Goal: Task Accomplishment & Management: Use online tool/utility

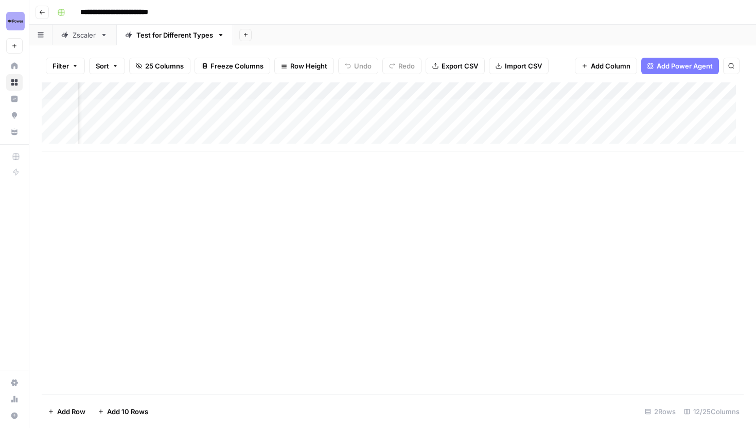
scroll to position [0, 974]
click at [663, 106] on div "Add Column" at bounding box center [393, 116] width 702 height 69
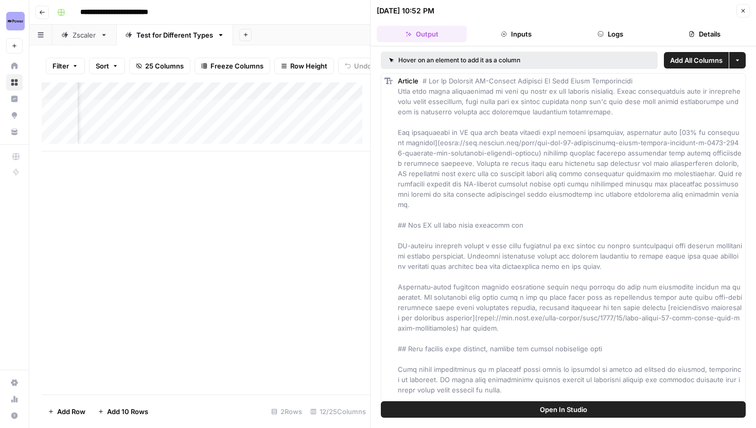
click at [683, 61] on span "Add All Columns" at bounding box center [696, 60] width 52 height 10
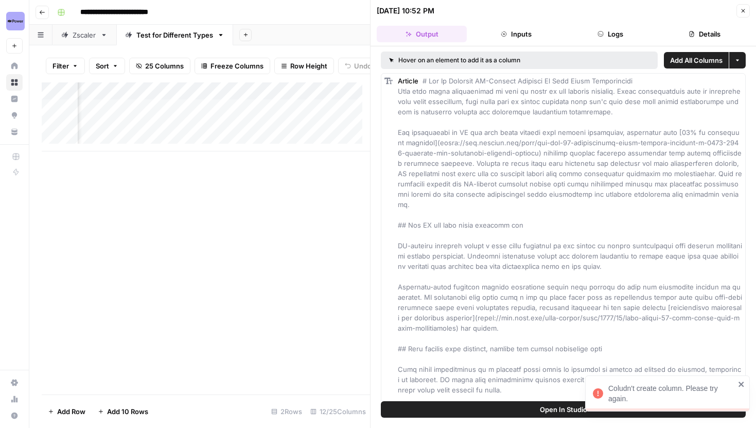
click at [744, 9] on icon "button" at bounding box center [743, 11] width 4 height 4
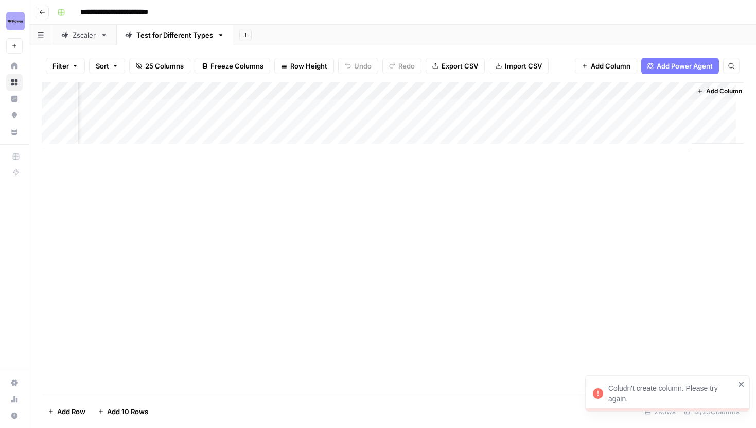
scroll to position [0, 982]
click at [655, 105] on div "Add Column" at bounding box center [393, 116] width 702 height 69
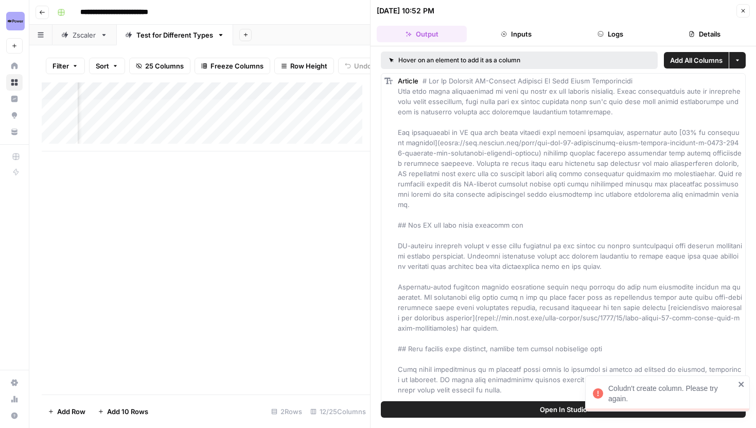
click at [710, 59] on span "Add All Columns" at bounding box center [696, 60] width 52 height 10
click at [709, 81] on span "Add as Column" at bounding box center [720, 81] width 38 height 8
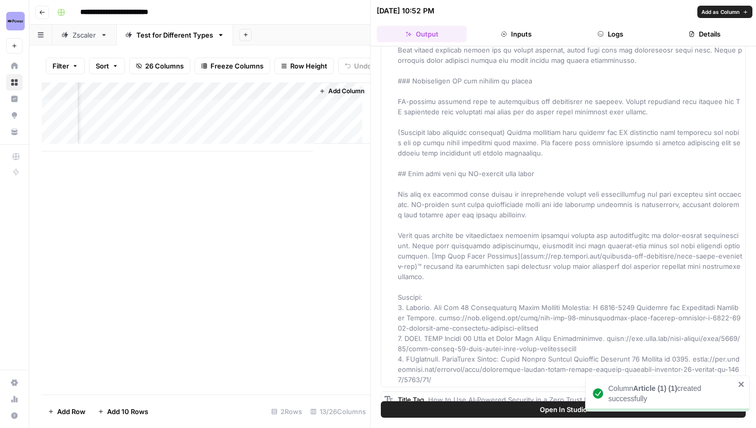
scroll to position [2069, 0]
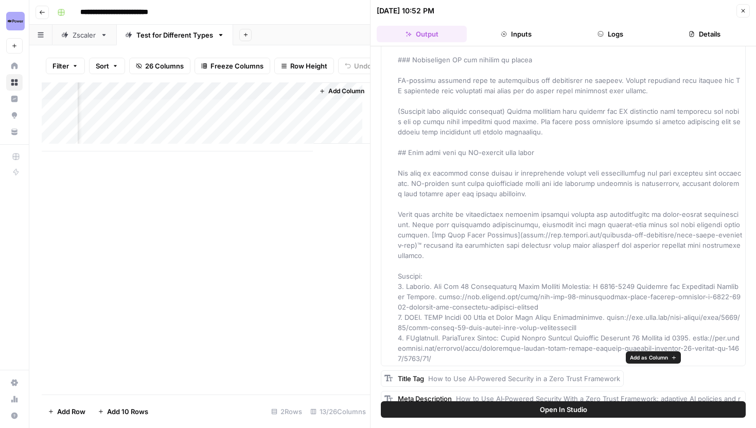
click at [641, 358] on span "Add as Column" at bounding box center [649, 357] width 38 height 8
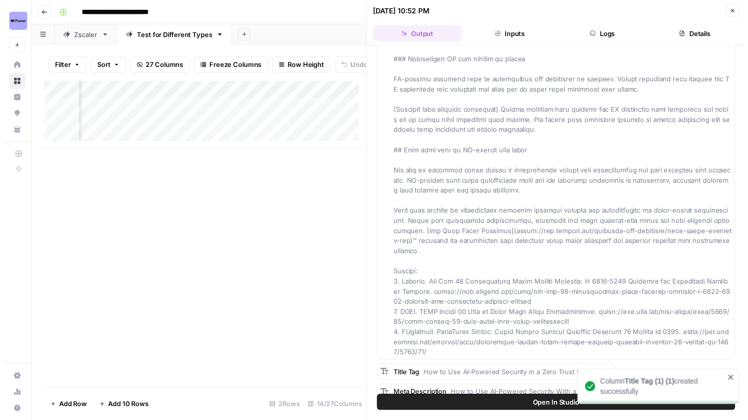
scroll to position [0, 1468]
click at [740, 385] on icon "close" at bounding box center [740, 383] width 5 height 5
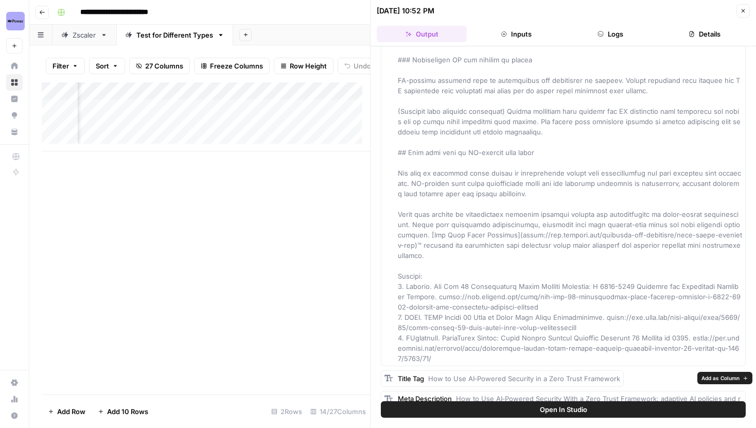
click at [715, 374] on span "Add as Column" at bounding box center [720, 377] width 38 height 8
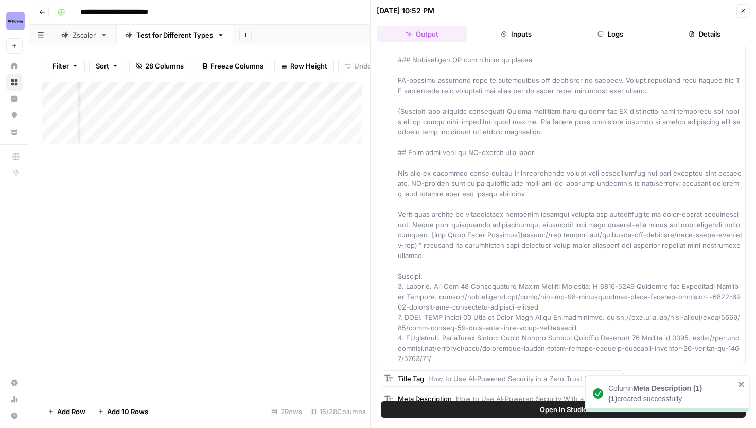
click at [741, 10] on icon "button" at bounding box center [743, 11] width 6 height 6
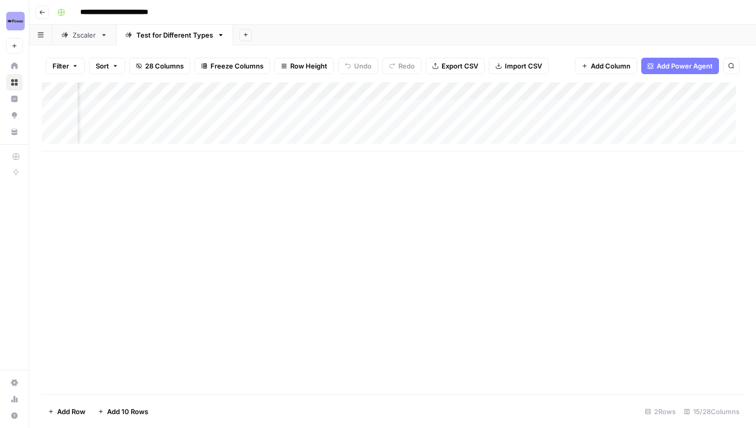
scroll to position [0, 59]
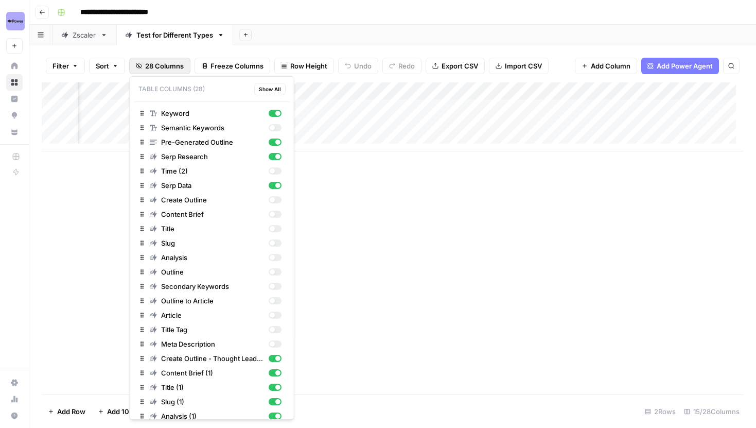
click at [177, 60] on button "28 Columns" at bounding box center [159, 66] width 61 height 16
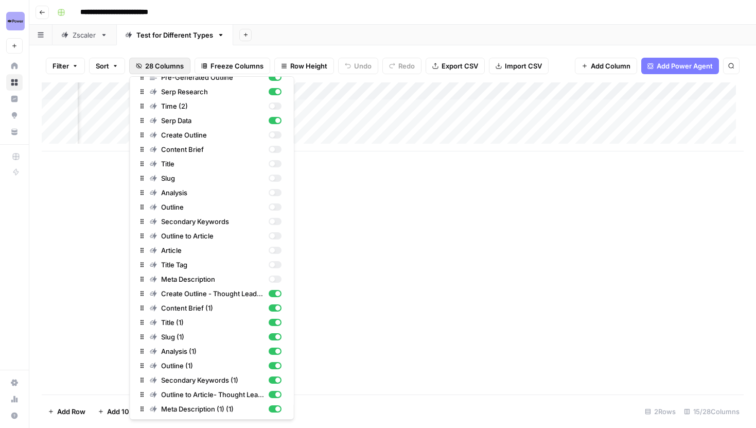
scroll to position [95, 0]
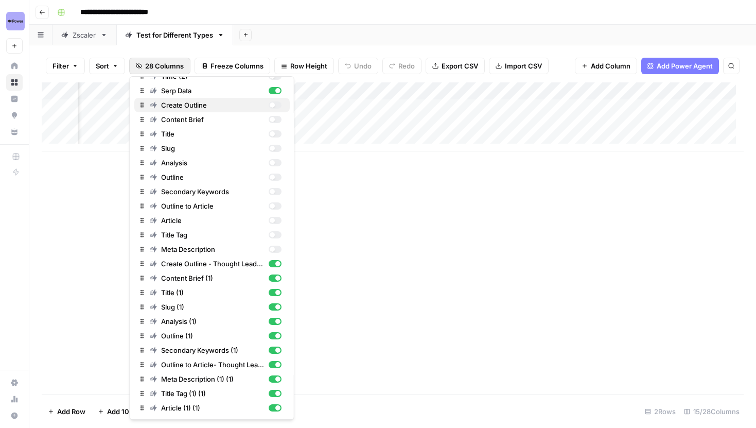
click at [269, 105] on div "button" at bounding box center [271, 104] width 5 height 5
click at [173, 65] on span "28 Columns" at bounding box center [164, 66] width 39 height 10
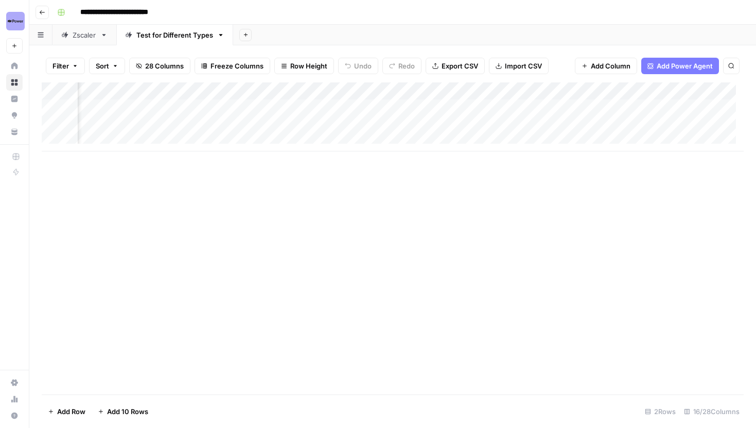
scroll to position [0, 455]
click at [304, 92] on div "Add Column" at bounding box center [393, 116] width 702 height 69
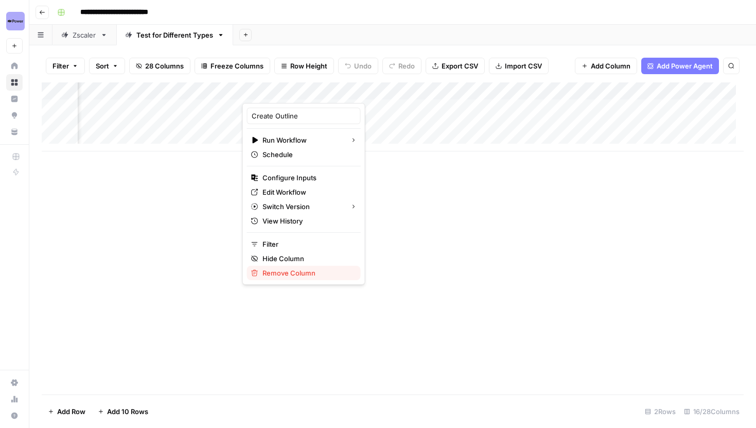
click at [293, 270] on span "Remove Column" at bounding box center [307, 273] width 90 height 10
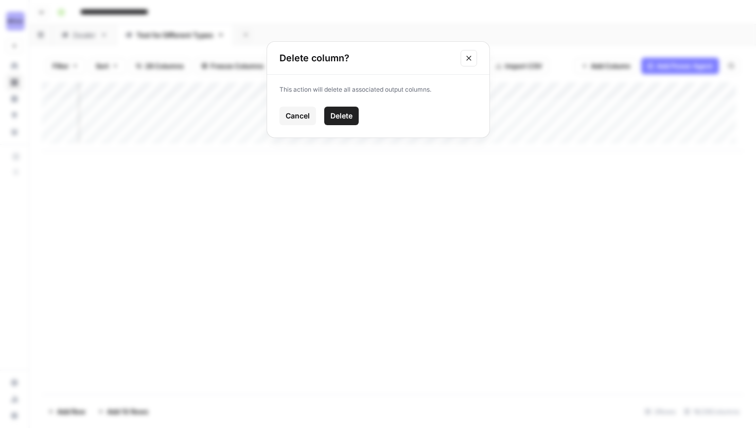
click at [336, 110] on button "Delete" at bounding box center [341, 115] width 34 height 19
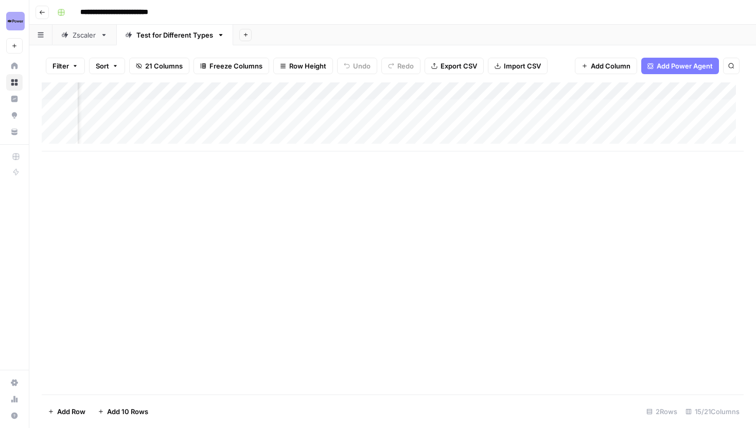
click at [170, 64] on span "21 Columns" at bounding box center [164, 66] width 38 height 10
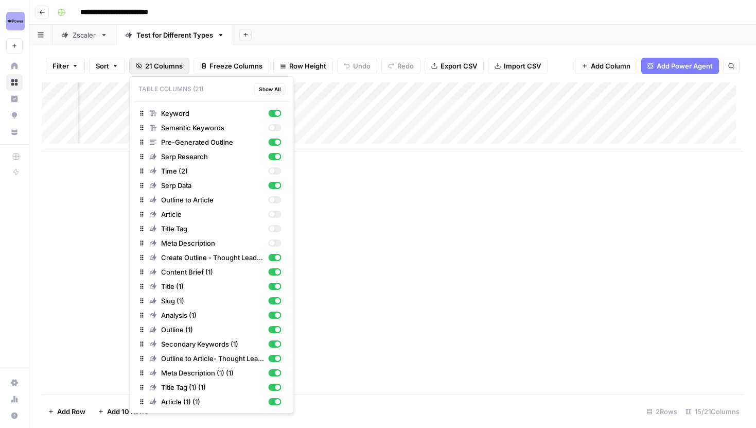
click at [177, 64] on span "21 Columns" at bounding box center [164, 66] width 38 height 10
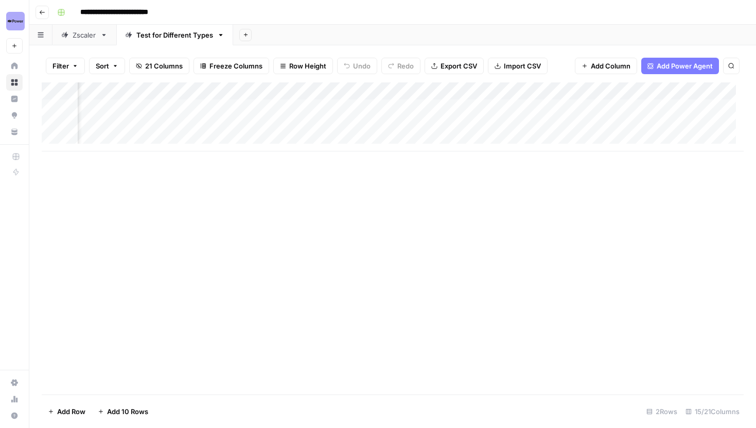
scroll to position [0, 1260]
click at [608, 108] on div "Add Column" at bounding box center [393, 116] width 702 height 69
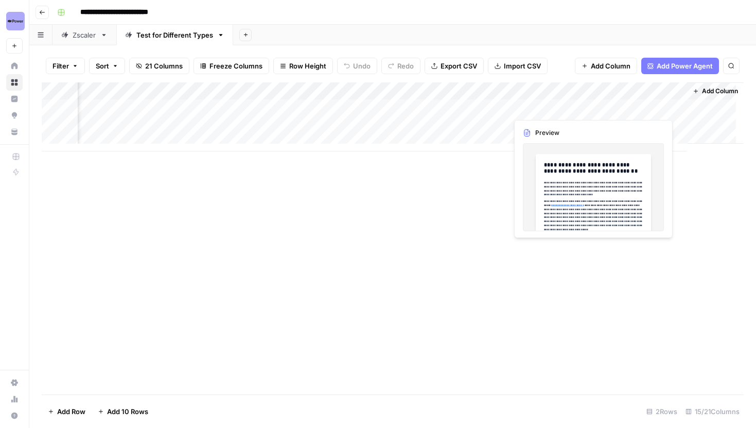
click at [608, 108] on div "Add Column" at bounding box center [393, 116] width 702 height 69
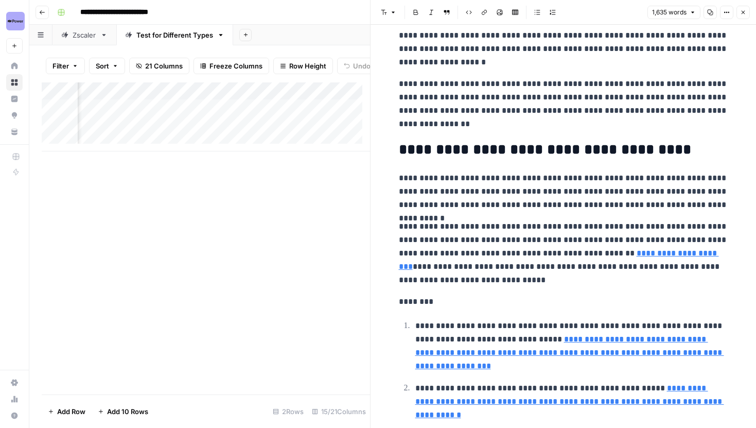
scroll to position [3065, 0]
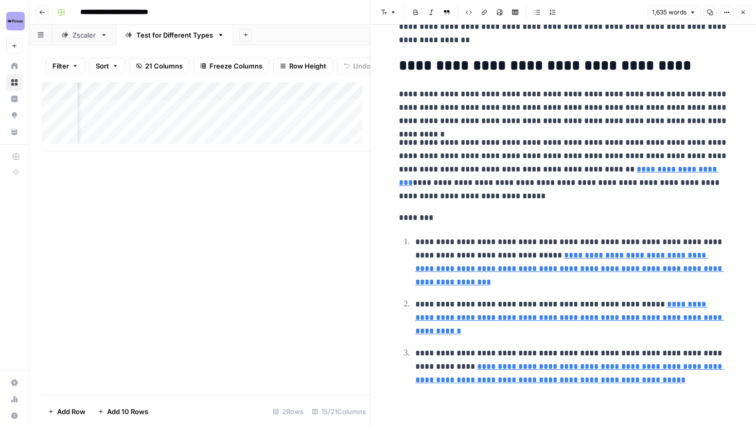
click at [742, 9] on button "Close" at bounding box center [742, 12] width 13 height 13
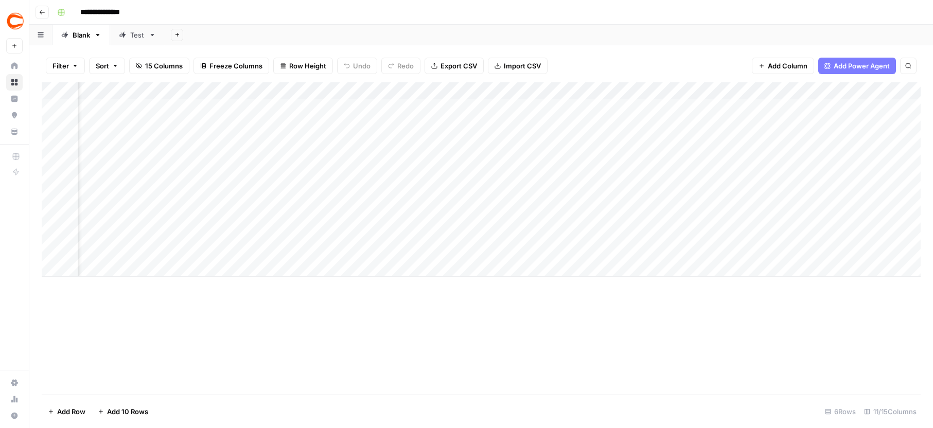
scroll to position [0, 454]
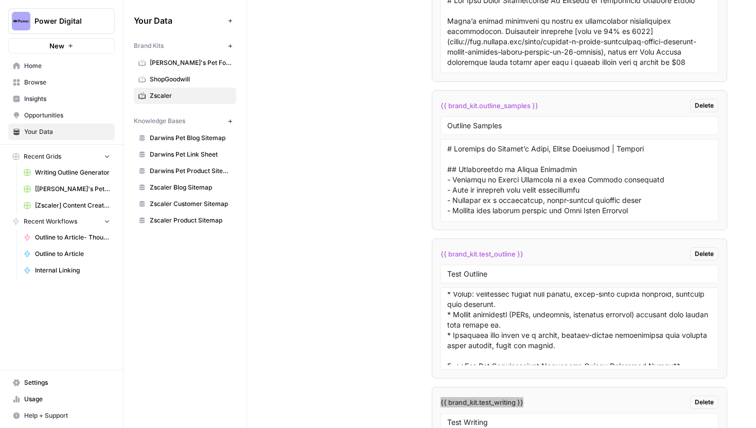
scroll to position [3785, 0]
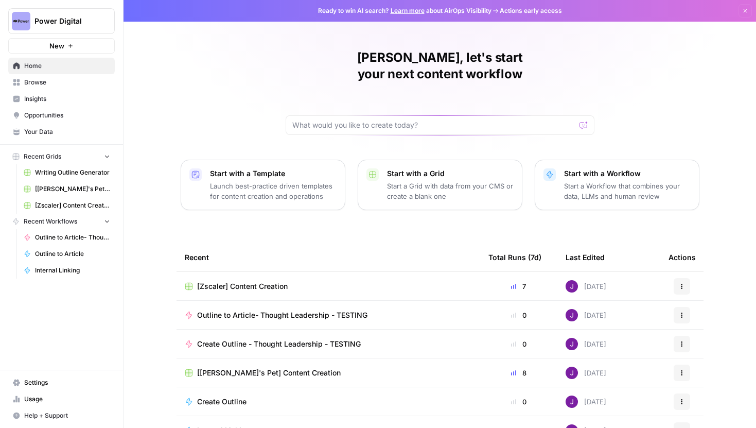
click at [66, 21] on span "Power Digital" at bounding box center [65, 21] width 62 height 10
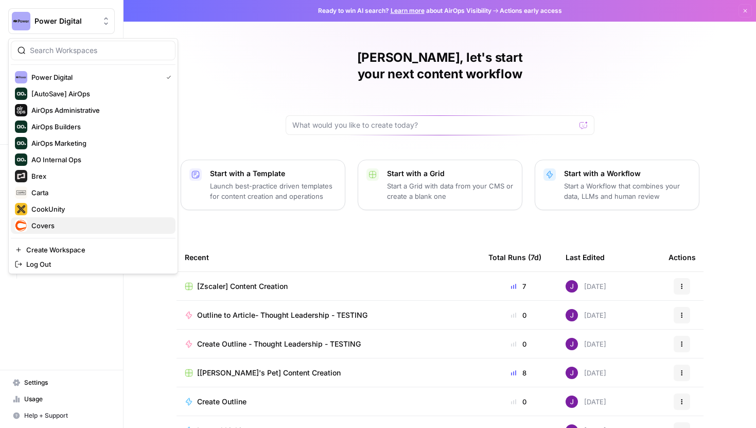
click at [52, 226] on span "Covers" at bounding box center [99, 225] width 136 height 10
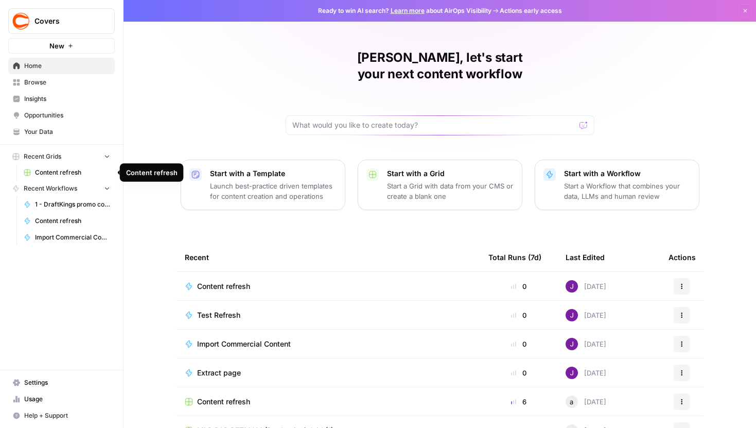
click at [69, 173] on span "Content refresh" at bounding box center [72, 172] width 75 height 9
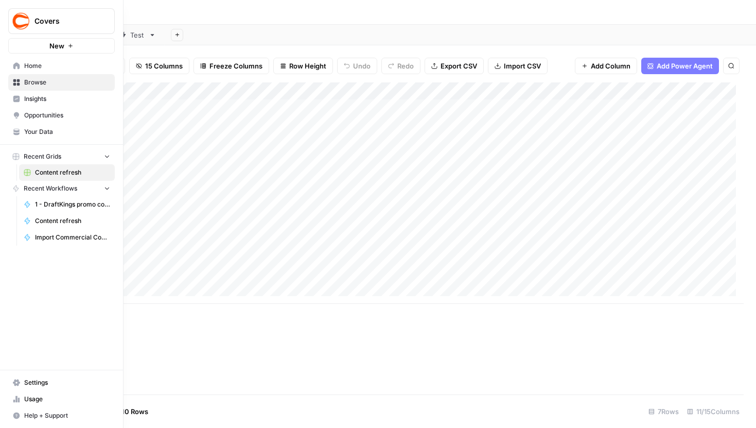
click at [17, 66] on icon at bounding box center [16, 65] width 7 height 7
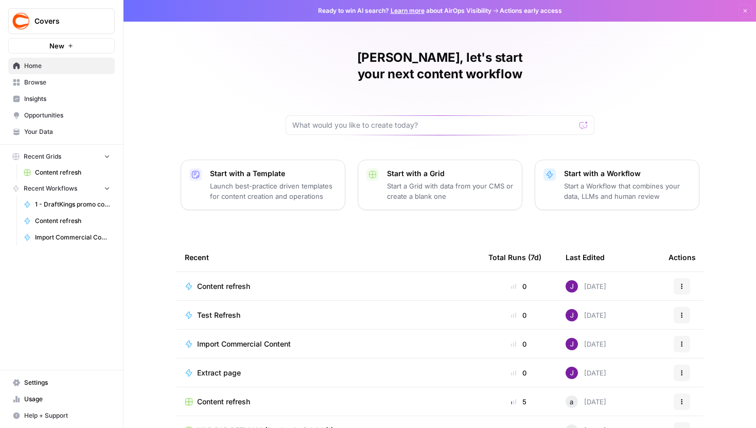
click at [172, 120] on div "Joel, let's start your next content workflow Start with a Template Launch best-…" at bounding box center [439, 245] width 632 height 490
click at [66, 173] on span "Content refresh" at bounding box center [72, 172] width 75 height 9
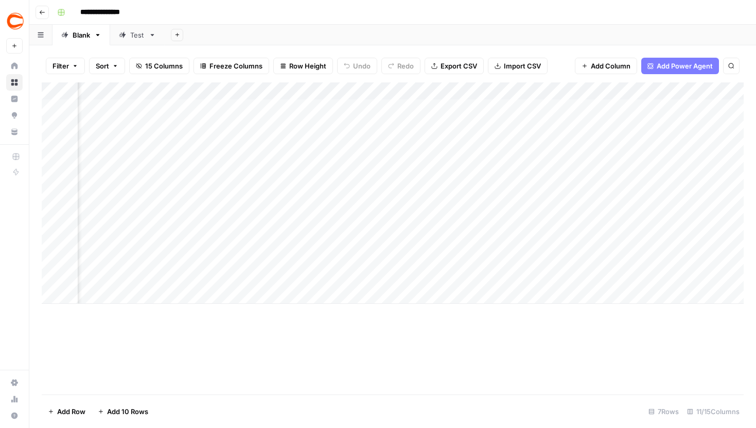
scroll to position [0, 631]
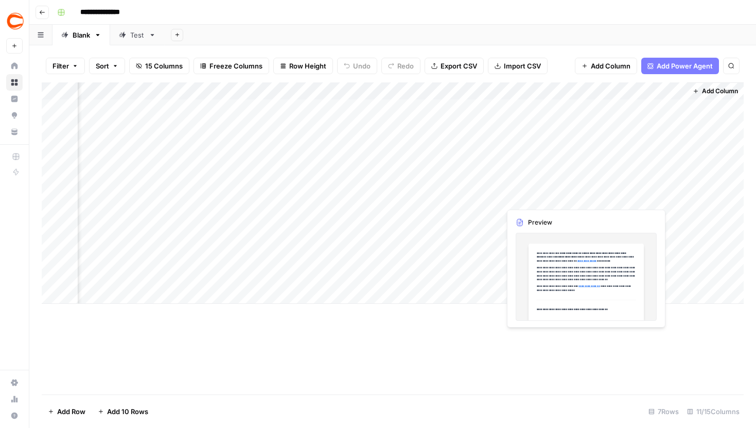
click at [584, 187] on div "Add Column" at bounding box center [393, 192] width 702 height 221
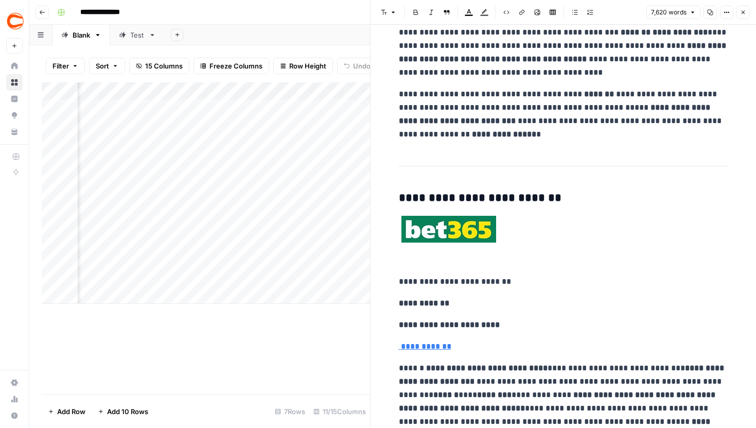
scroll to position [1322, 0]
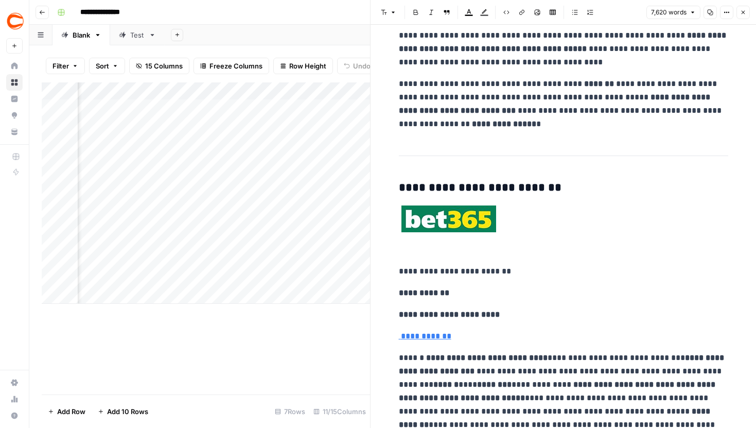
click at [745, 12] on icon "button" at bounding box center [743, 12] width 6 height 6
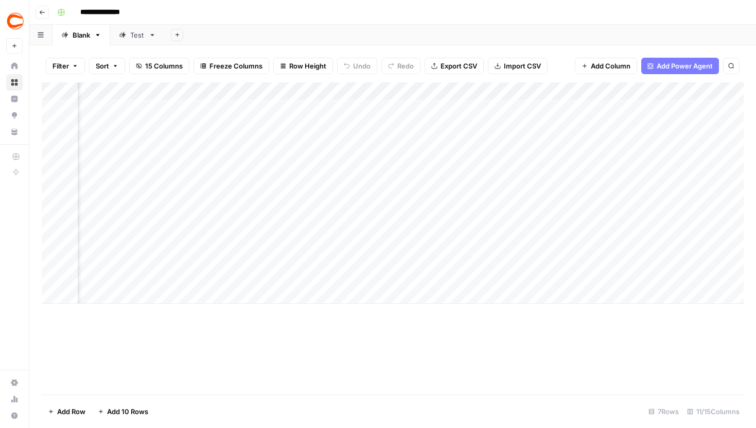
scroll to position [0, 631]
click at [372, 160] on div "Add Column" at bounding box center [393, 192] width 702 height 221
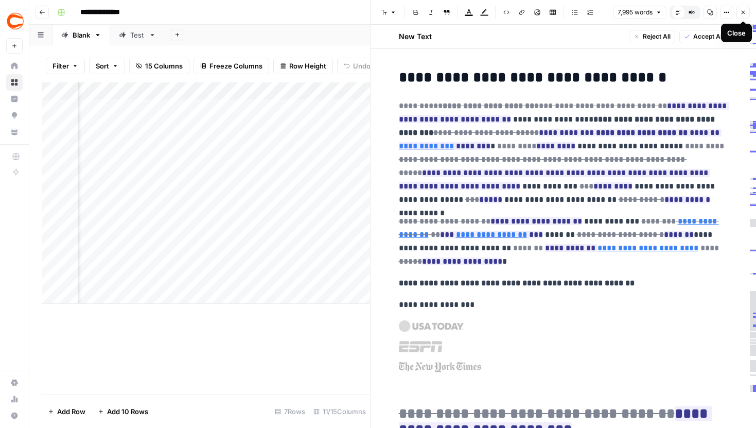
click at [744, 8] on button "Close" at bounding box center [742, 12] width 13 height 13
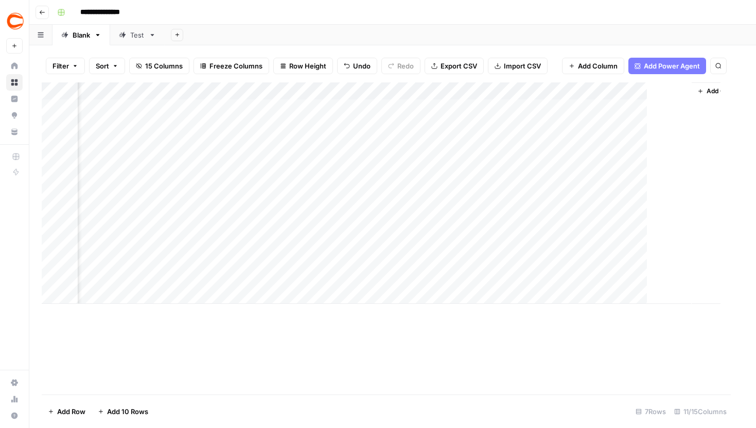
scroll to position [0, 618]
click at [596, 187] on div "Add Column" at bounding box center [393, 192] width 702 height 221
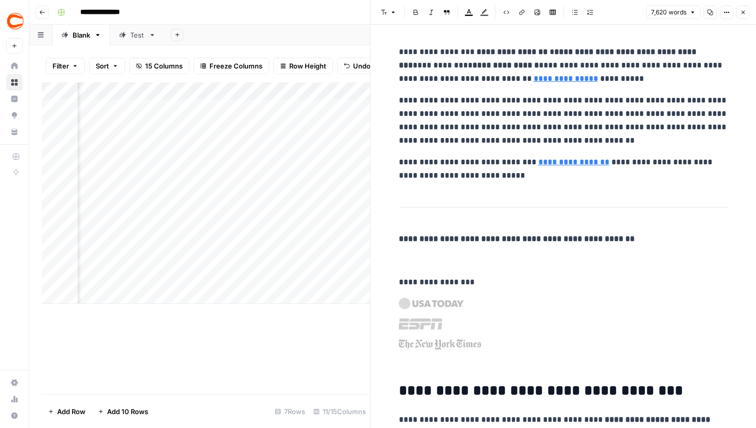
click at [740, 11] on icon "button" at bounding box center [743, 12] width 6 height 6
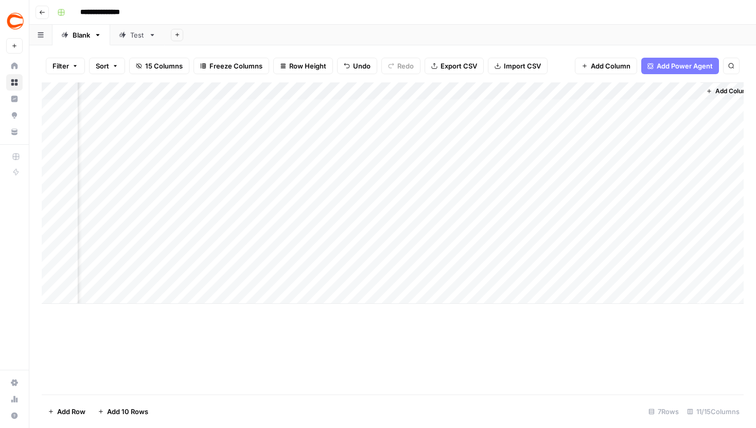
scroll to position [0, 631]
click at [582, 212] on div "Add Column" at bounding box center [393, 192] width 702 height 221
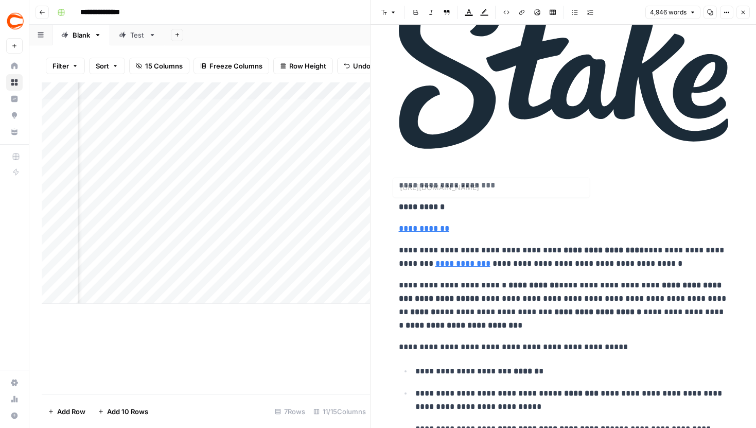
scroll to position [1137, 0]
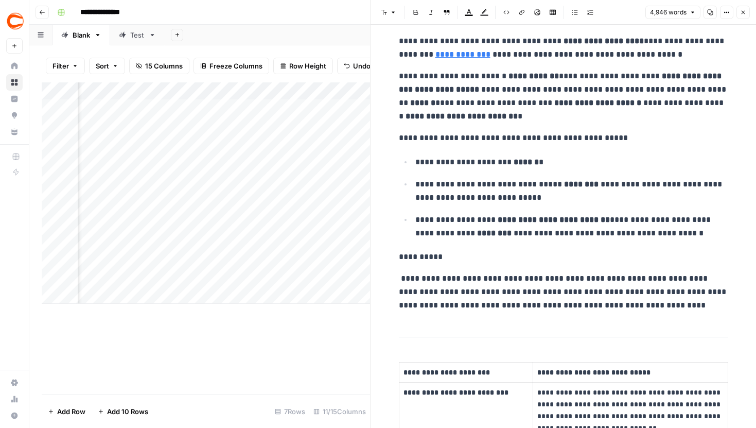
click at [742, 13] on icon "button" at bounding box center [743, 12] width 6 height 6
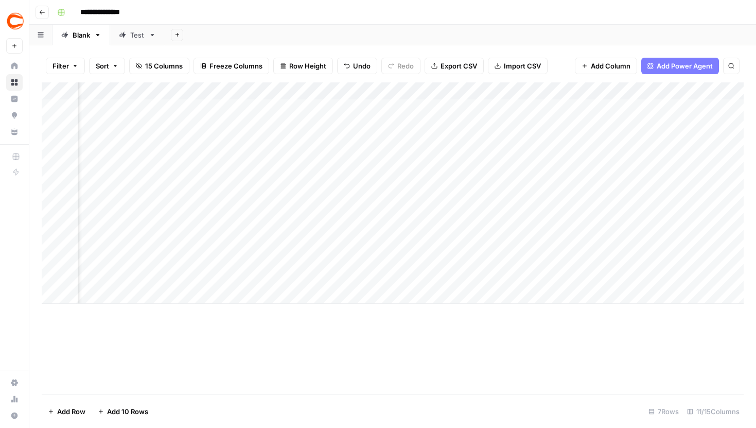
scroll to position [0, 631]
click at [400, 90] on div "Add Column" at bounding box center [393, 192] width 702 height 221
click at [352, 178] on span "Hide Column" at bounding box center [380, 177] width 90 height 10
click at [584, 265] on div "Add Column" at bounding box center [393, 192] width 702 height 221
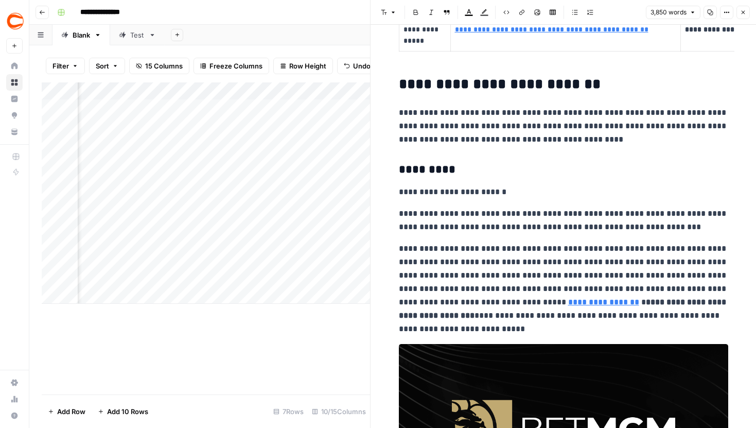
scroll to position [587, 0]
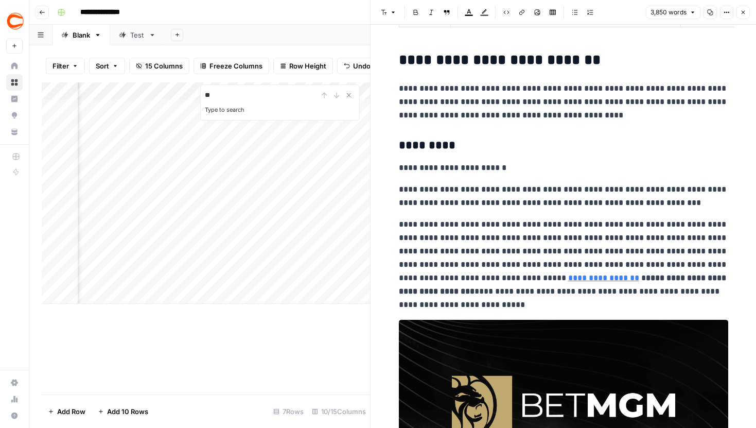
type input "**"
click at [602, 122] on p "**********" at bounding box center [563, 102] width 329 height 40
click at [348, 93] on icon "Close Search" at bounding box center [349, 95] width 8 height 8
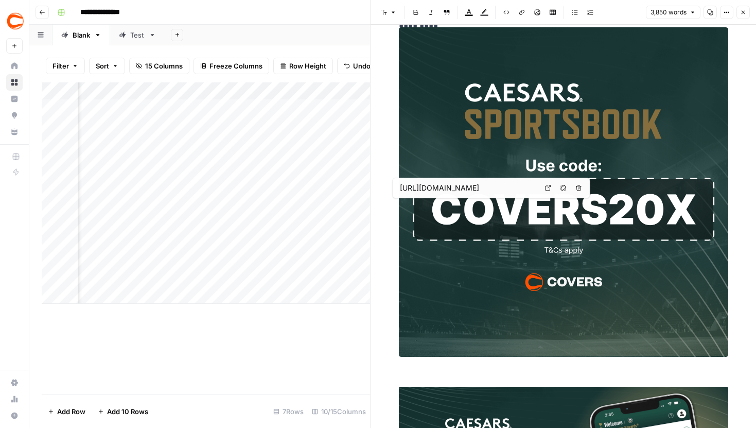
type input "https://www.covers.com/betting/sportsbookredirect?sportsbookId=71&slug=caesars-…"
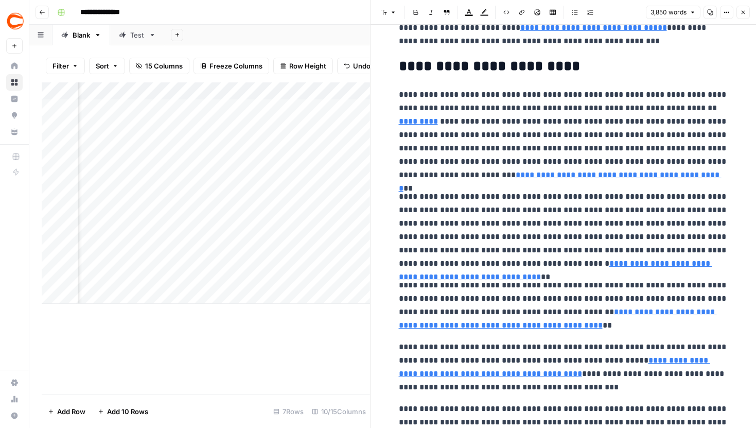
scroll to position [6921, 0]
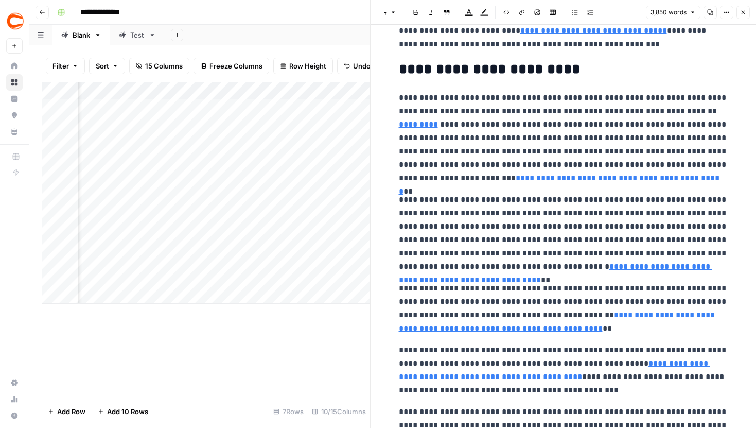
click at [740, 12] on icon "button" at bounding box center [743, 12] width 6 height 6
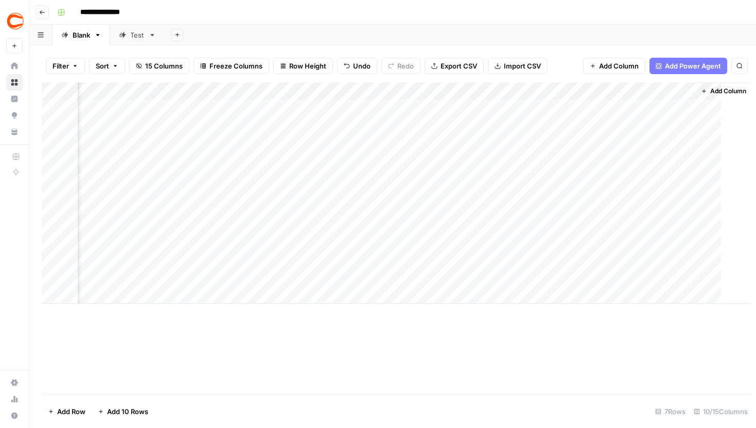
scroll to position [0, 526]
click at [595, 268] on div "Add Column" at bounding box center [393, 192] width 702 height 221
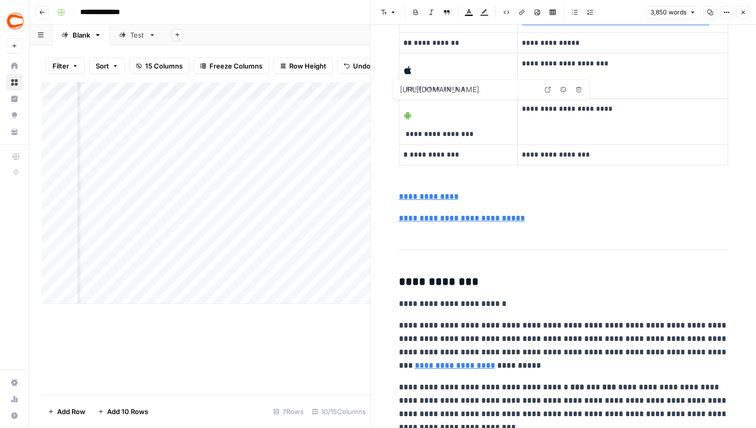
type input "https://www.covers.com/betting/sportsbookredirect?sportsbookId=18&location=edit…"
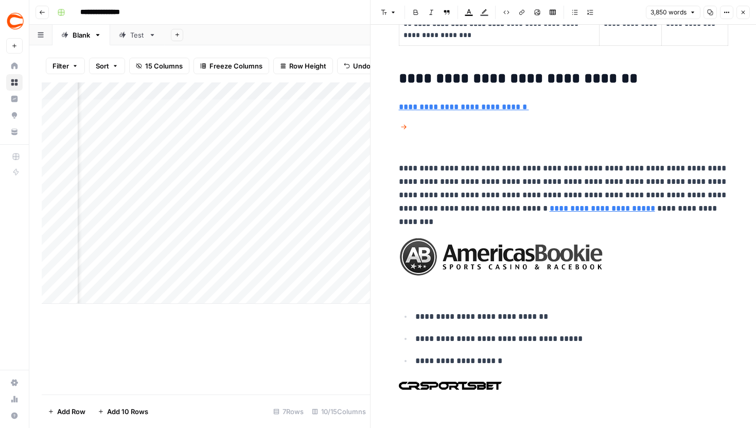
scroll to position [10590, 0]
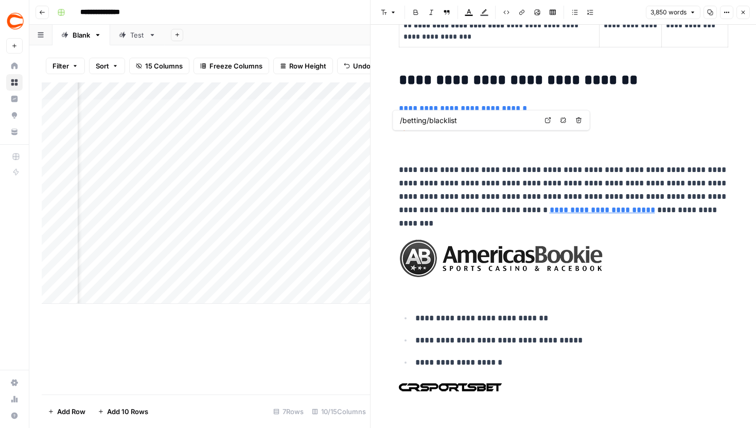
drag, startPoint x: 398, startPoint y: 120, endPoint x: 455, endPoint y: 120, distance: 57.1
click at [455, 120] on div "/betting/blacklist" at bounding box center [468, 120] width 142 height 12
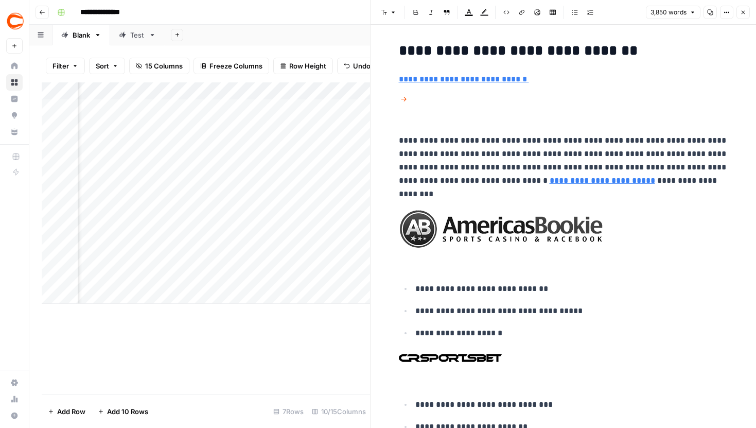
scroll to position [10621, 0]
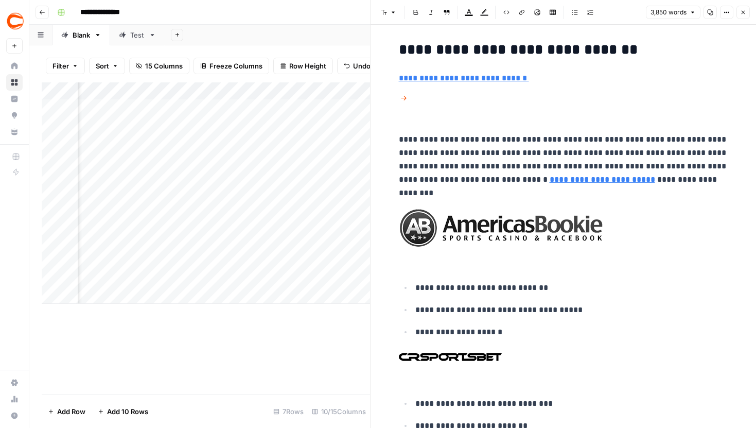
click at [743, 8] on button "Close" at bounding box center [742, 12] width 13 height 13
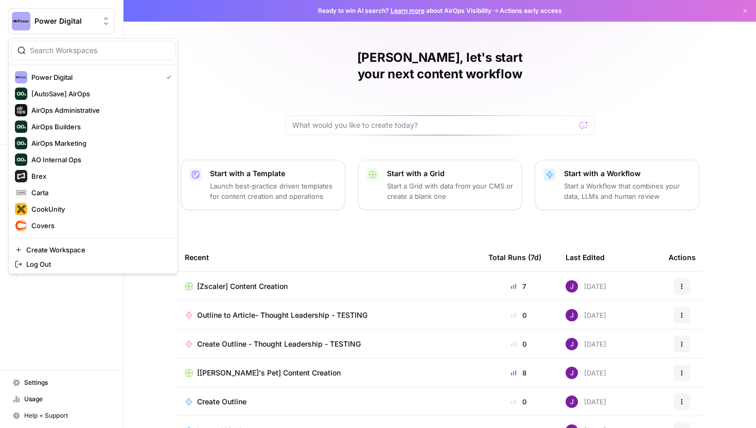
click at [49, 22] on span "Power Digital" at bounding box center [65, 21] width 62 height 10
click at [47, 222] on span "Covers" at bounding box center [99, 225] width 136 height 10
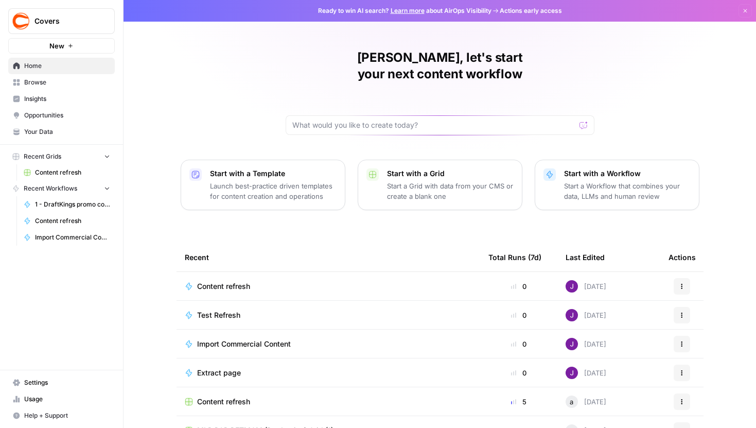
click at [71, 172] on span "Content refresh" at bounding box center [72, 172] width 75 height 9
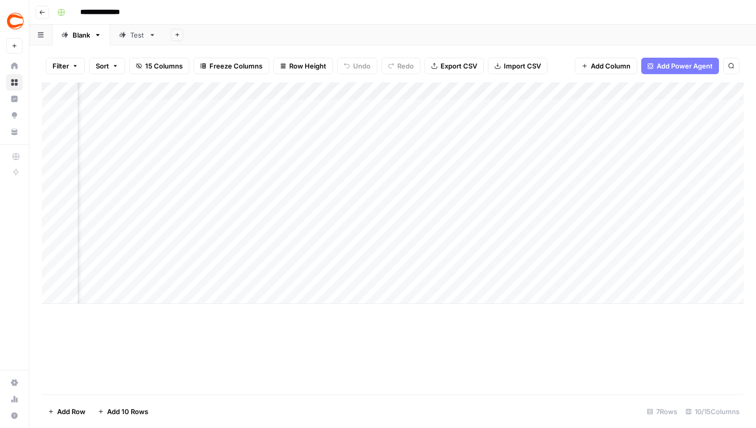
scroll to position [0, 538]
click at [353, 92] on div "Add Column" at bounding box center [393, 192] width 702 height 221
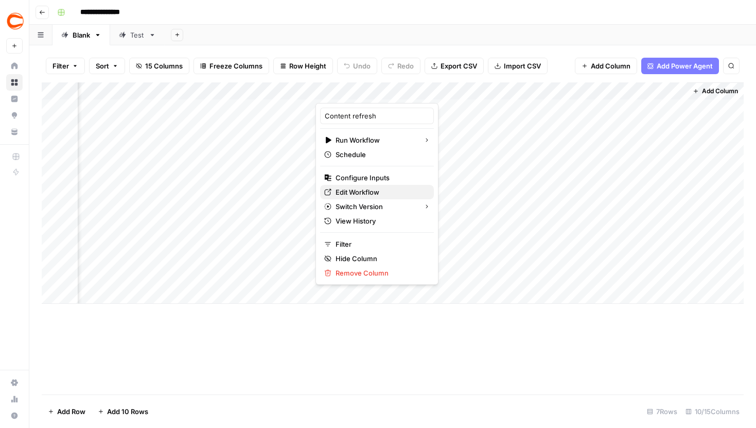
click at [365, 191] on span "Edit Workflow" at bounding box center [380, 192] width 90 height 10
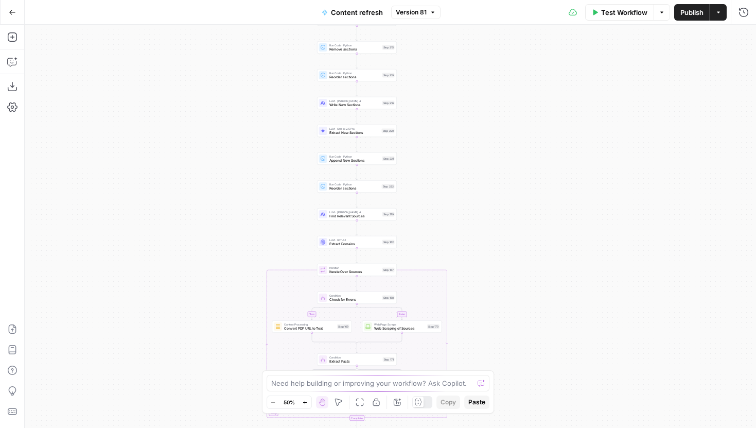
drag, startPoint x: 531, startPoint y: 325, endPoint x: 440, endPoint y: 200, distance: 154.7
click at [440, 200] on div "true false true false true false Workflow Set Inputs Inputs Google Search Perfo…" at bounding box center [390, 226] width 731 height 403
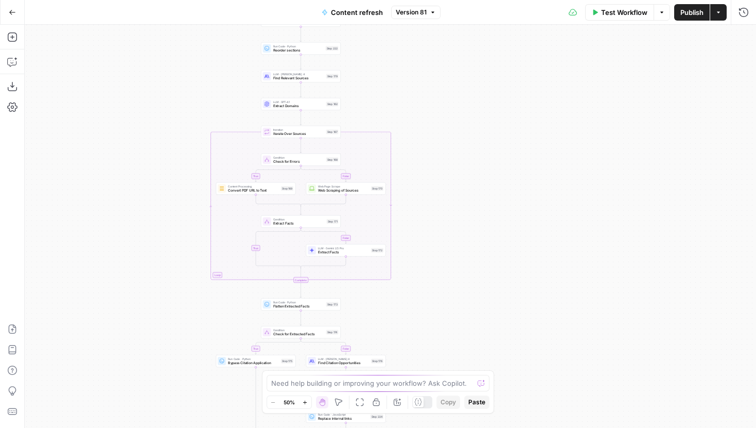
drag, startPoint x: 464, startPoint y: 333, endPoint x: 465, endPoint y: 243, distance: 90.0
click at [465, 243] on div "true false true false true false Workflow Set Inputs Inputs Google Search Perfo…" at bounding box center [390, 226] width 731 height 403
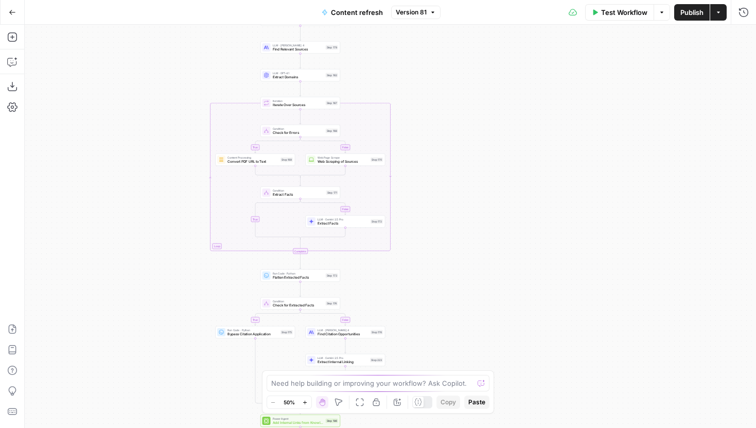
drag, startPoint x: 467, startPoint y: 317, endPoint x: 467, endPoint y: 237, distance: 79.7
click at [467, 237] on div "true false true false true false Workflow Set Inputs Inputs Google Search Perfo…" at bounding box center [390, 226] width 731 height 403
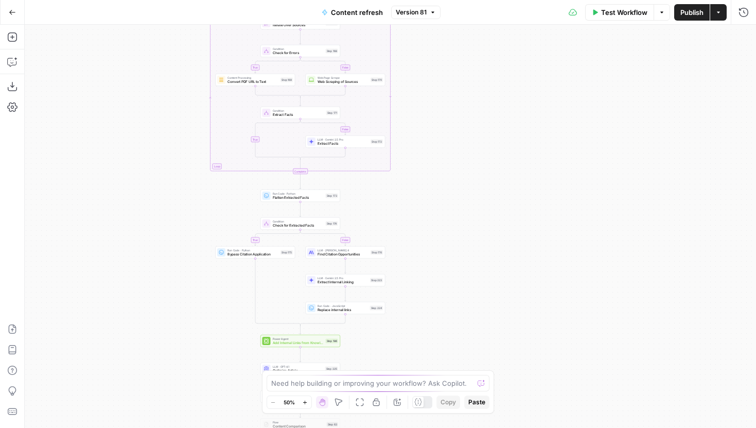
click at [304, 402] on icon "button" at bounding box center [305, 402] width 6 height 6
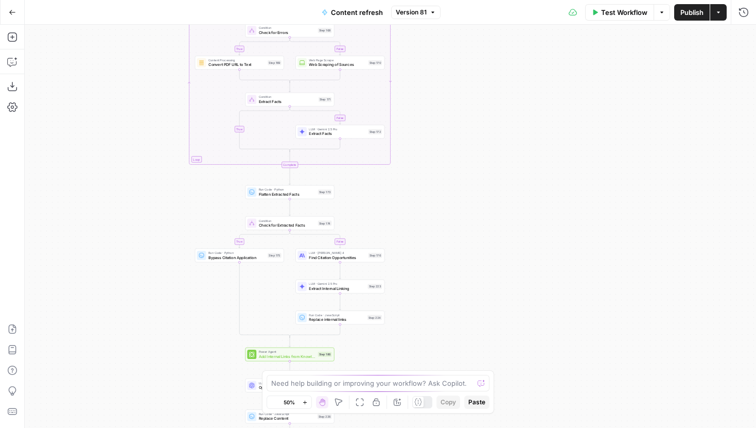
click at [304, 402] on icon "button" at bounding box center [305, 402] width 6 height 6
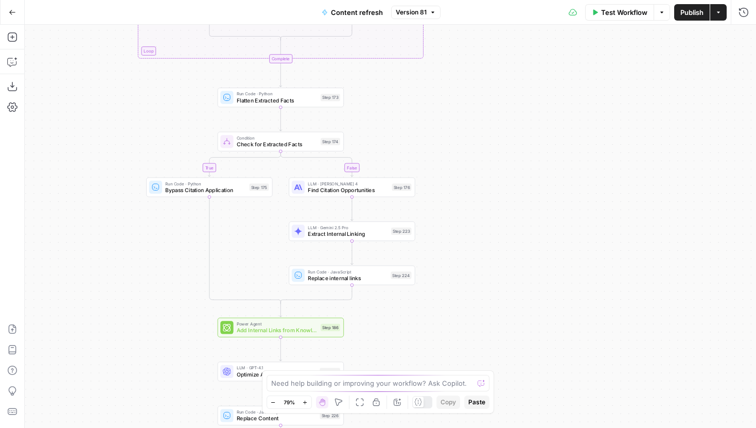
drag, startPoint x: 449, startPoint y: 212, endPoint x: 479, endPoint y: 147, distance: 71.8
click at [479, 147] on div "true false true false true false Workflow Set Inputs Inputs Google Search Perfo…" at bounding box center [390, 226] width 731 height 403
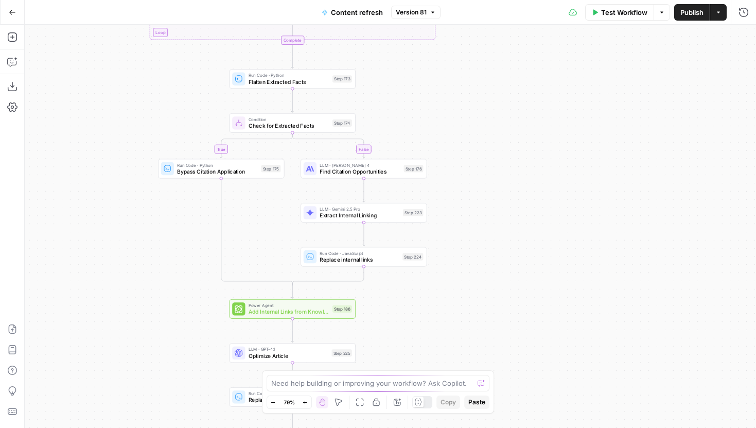
drag, startPoint x: 482, startPoint y: 263, endPoint x: 498, endPoint y: 296, distance: 36.6
click at [498, 295] on div "true false true false true false Workflow Set Inputs Inputs Google Search Perfo…" at bounding box center [390, 226] width 731 height 403
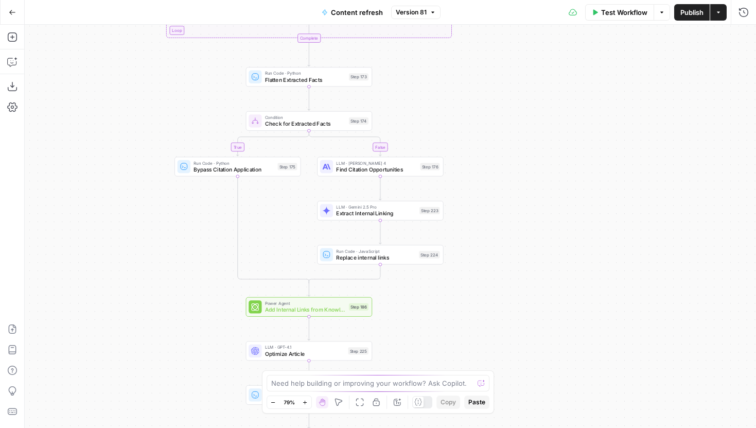
drag, startPoint x: 523, startPoint y: 247, endPoint x: 544, endPoint y: 149, distance: 100.9
click at [545, 149] on div "true false true false true false Workflow Set Inputs Inputs Google Search Perfo…" at bounding box center [390, 226] width 731 height 403
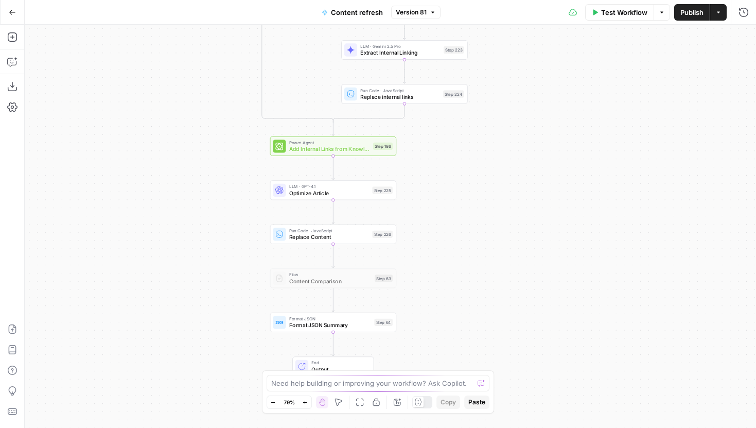
drag, startPoint x: 525, startPoint y: 314, endPoint x: 540, endPoint y: 201, distance: 114.1
click at [540, 201] on div "true false true false true false Workflow Set Inputs Inputs Google Search Perfo…" at bounding box center [390, 226] width 731 height 403
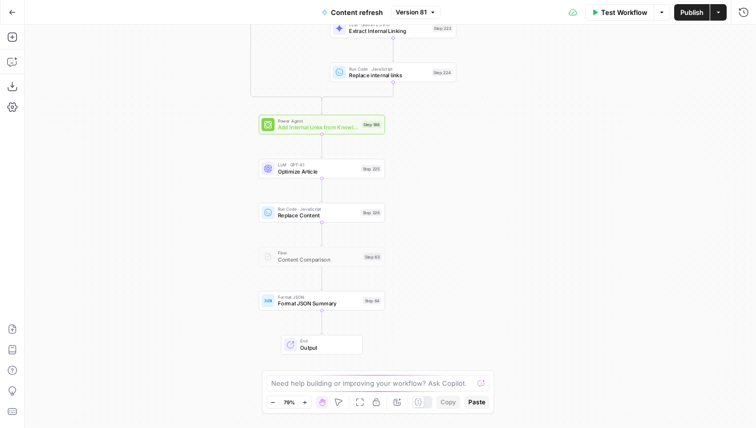
drag, startPoint x: 502, startPoint y: 291, endPoint x: 487, endPoint y: 319, distance: 32.0
click at [487, 308] on div "true false true false true false Workflow Set Inputs Inputs Google Search Perfo…" at bounding box center [390, 226] width 731 height 403
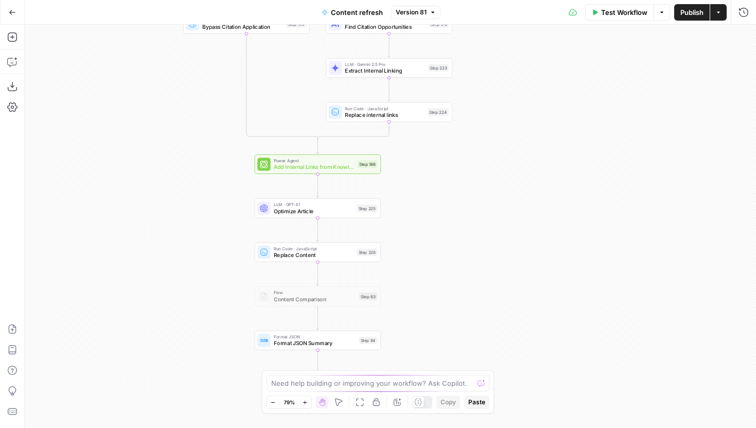
drag, startPoint x: 548, startPoint y: 120, endPoint x: 551, endPoint y: 322, distance: 202.2
click at [551, 322] on div "true false true false true false Workflow Set Inputs Inputs Google Search Perfo…" at bounding box center [390, 226] width 731 height 403
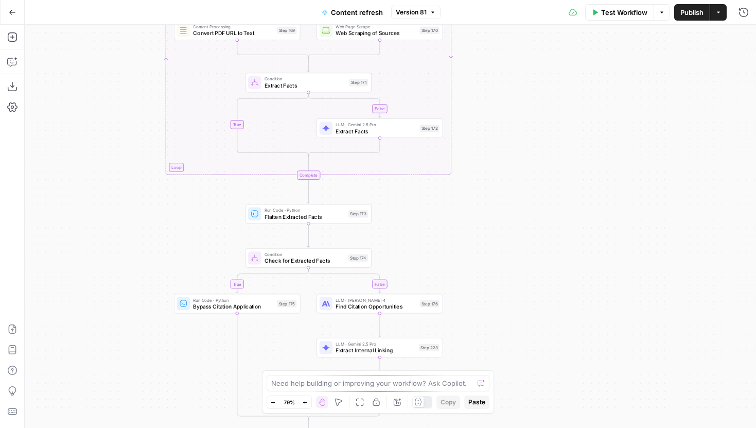
drag, startPoint x: 564, startPoint y: 157, endPoint x: 536, endPoint y: 308, distance: 153.8
click at [536, 308] on div "true false true false true false Workflow Set Inputs Inputs Google Search Perfo…" at bounding box center [390, 226] width 731 height 403
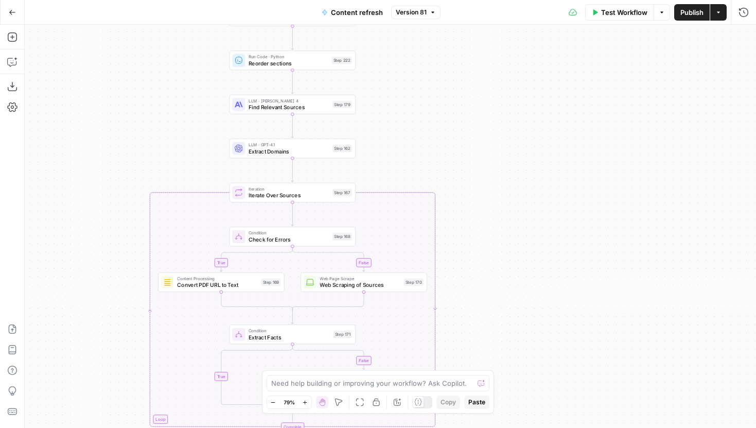
drag, startPoint x: 559, startPoint y: 173, endPoint x: 558, endPoint y: 361, distance: 187.3
click at [559, 360] on div "true false true false true false Workflow Set Inputs Inputs Google Search Perfo…" at bounding box center [390, 226] width 731 height 403
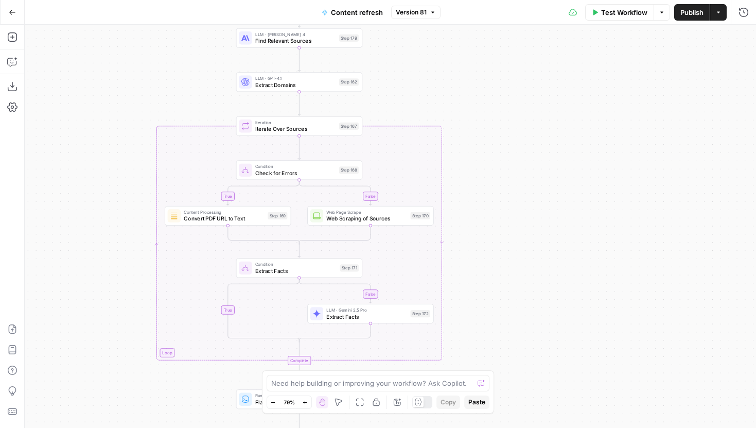
drag, startPoint x: 548, startPoint y: 290, endPoint x: 562, endPoint y: 172, distance: 118.1
click at [562, 172] on div "true false true false true false Workflow Set Inputs Inputs Google Search Perfo…" at bounding box center [390, 226] width 731 height 403
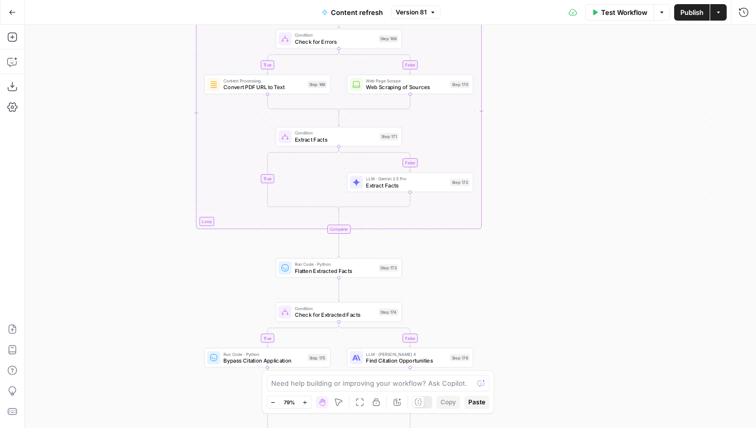
drag, startPoint x: 518, startPoint y: 302, endPoint x: 551, endPoint y: 211, distance: 97.0
click at [551, 211] on div "true false true false true false Workflow Set Inputs Inputs Google Search Perfo…" at bounding box center [390, 226] width 731 height 403
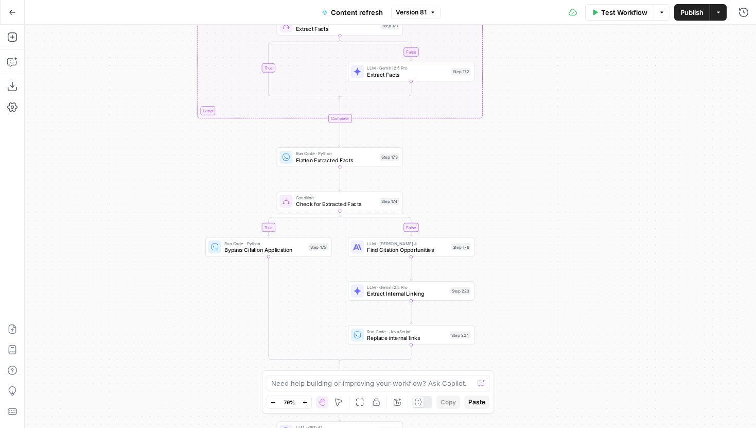
drag, startPoint x: 554, startPoint y: 302, endPoint x: 554, endPoint y: 197, distance: 104.9
click at [554, 197] on div "true false true false true false Workflow Set Inputs Inputs Google Search Perfo…" at bounding box center [390, 226] width 731 height 403
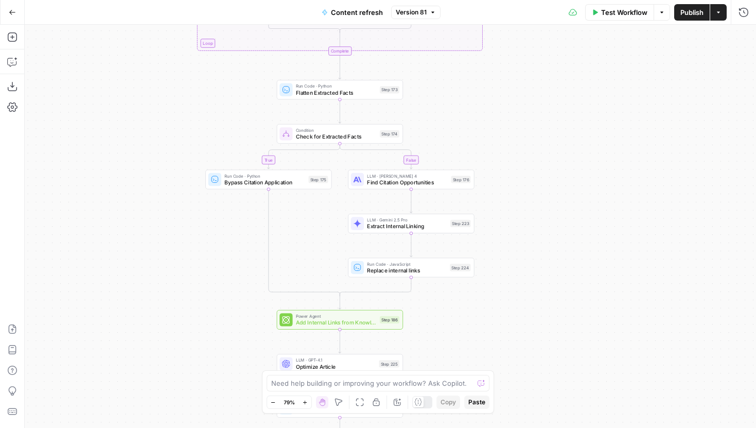
drag, startPoint x: 605, startPoint y: 305, endPoint x: 604, endPoint y: 230, distance: 74.6
click at [605, 229] on div "true false true false true false Workflow Set Inputs Inputs Google Search Perfo…" at bounding box center [390, 226] width 731 height 403
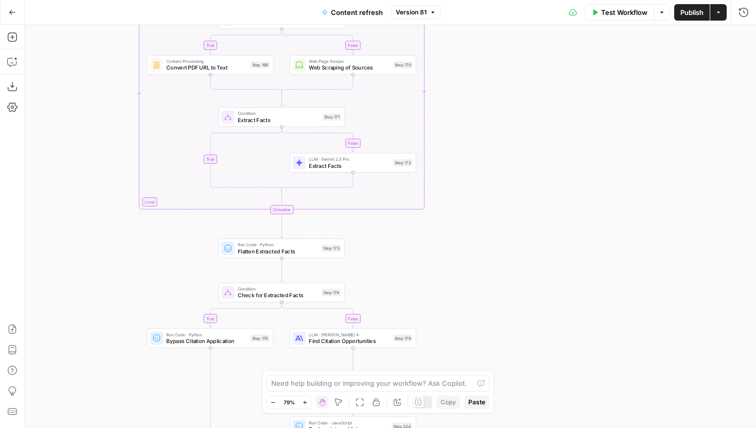
drag, startPoint x: 470, startPoint y: 97, endPoint x: 407, endPoint y: 274, distance: 187.5
click at [407, 274] on div "true false true false true false Workflow Set Inputs Inputs Google Search Perfo…" at bounding box center [390, 226] width 731 height 403
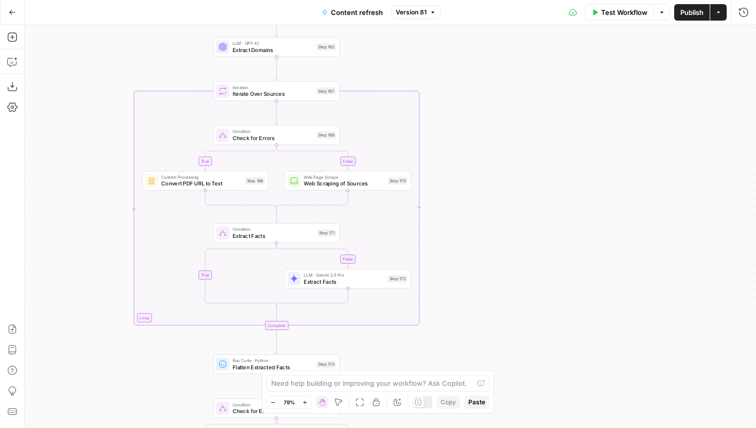
drag, startPoint x: 489, startPoint y: 142, endPoint x: 496, endPoint y: 293, distance: 150.9
click at [495, 288] on div "true false true false true false Workflow Set Inputs Inputs Google Search Perfo…" at bounding box center [390, 226] width 731 height 403
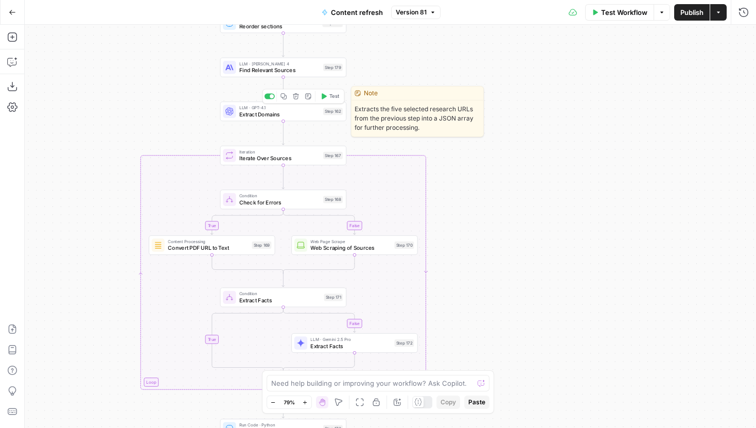
click at [299, 73] on span "Find Relevant Sources" at bounding box center [279, 70] width 81 height 8
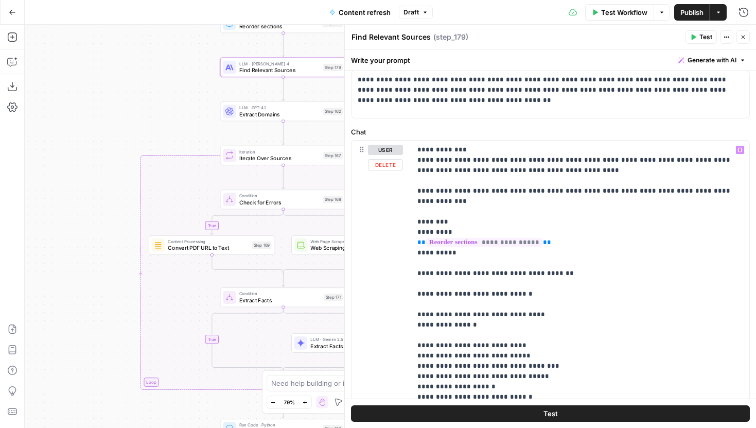
scroll to position [79, 0]
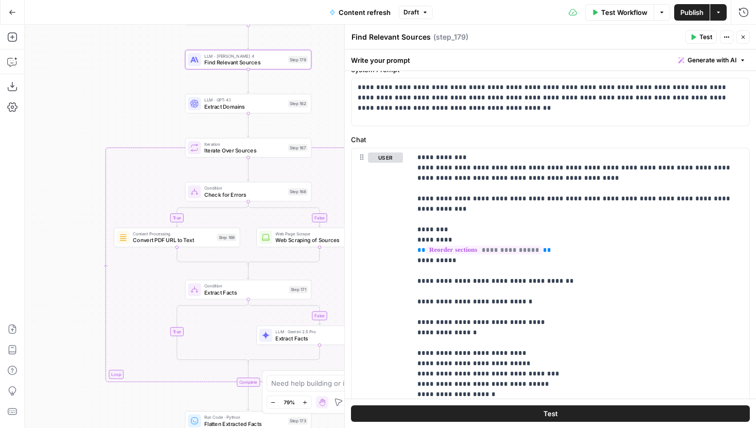
drag, startPoint x: 159, startPoint y: 128, endPoint x: 116, endPoint y: 116, distance: 44.8
click at [116, 116] on div "true false false true false true Workflow Set Inputs Inputs Google Search Perfo…" at bounding box center [390, 226] width 731 height 403
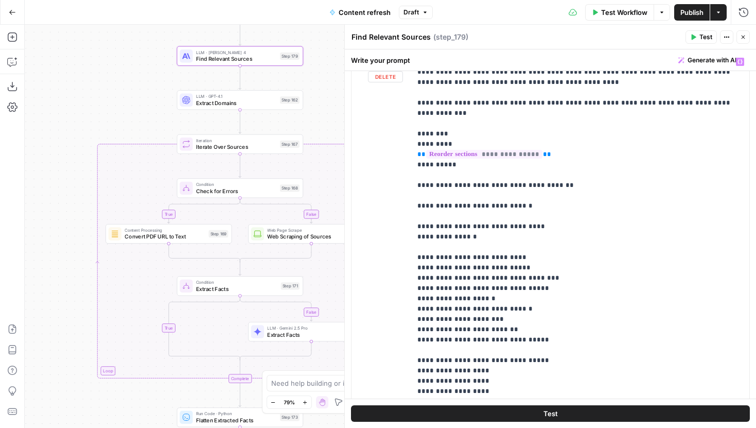
scroll to position [163, 0]
